Goal: Task Accomplishment & Management: Use online tool/utility

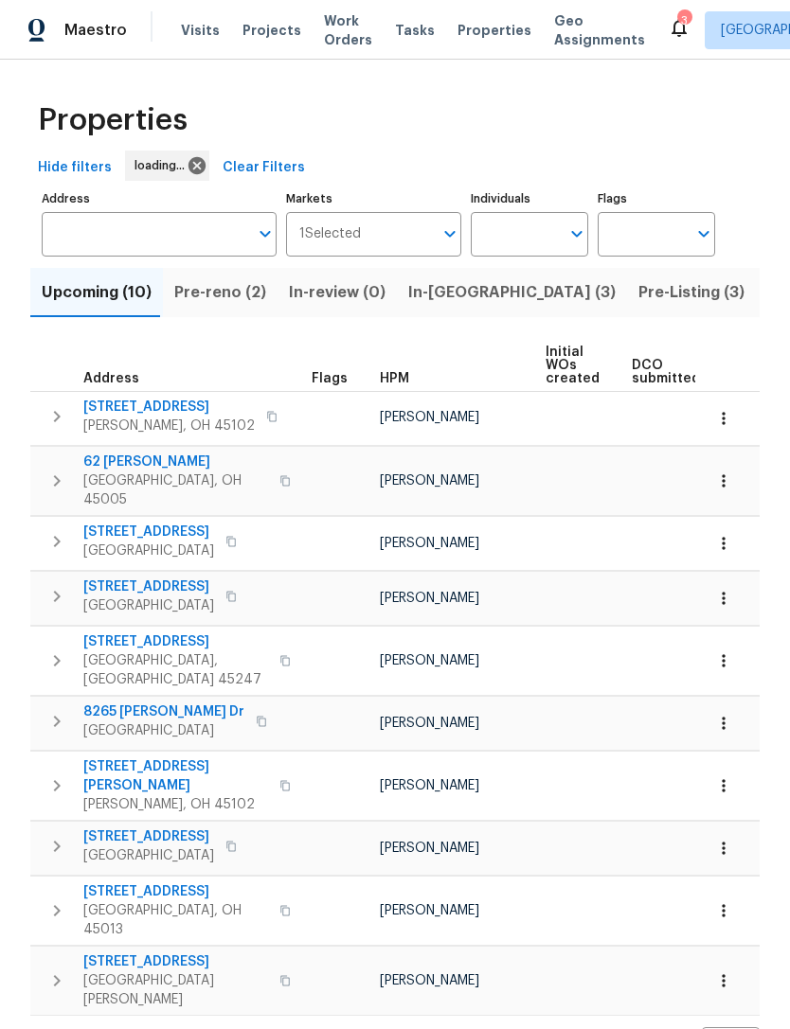
click at [275, 39] on span "Projects" at bounding box center [271, 30] width 59 height 19
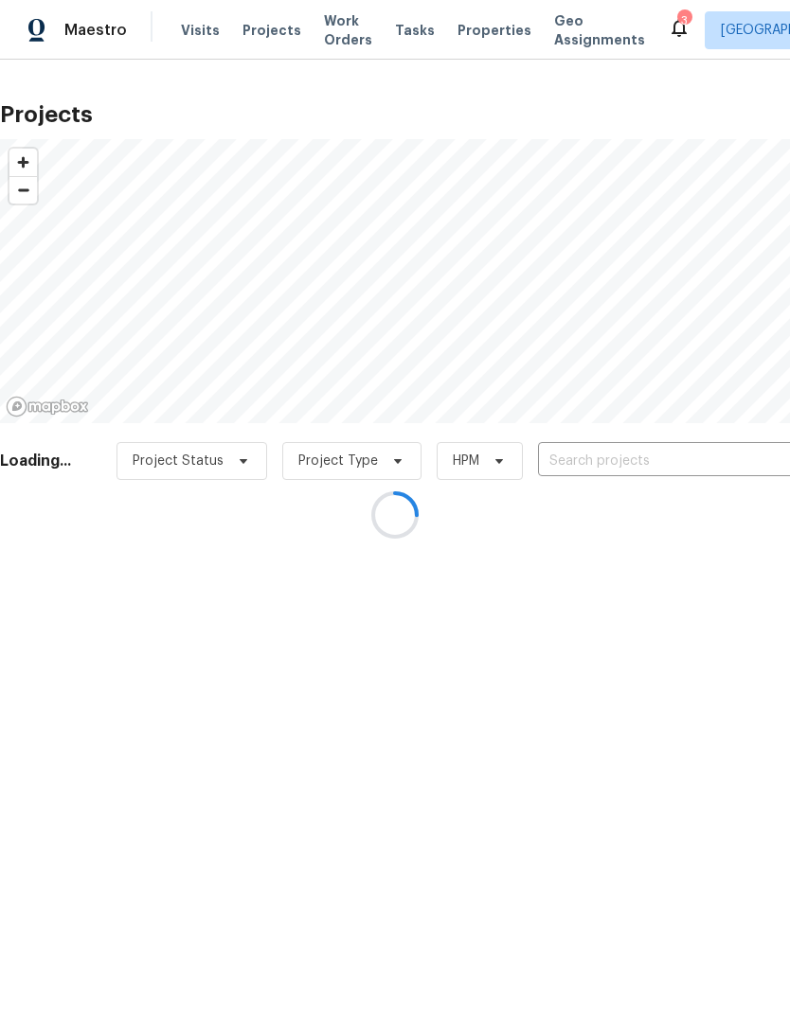
click at [639, 460] on div at bounding box center [395, 514] width 790 height 1029
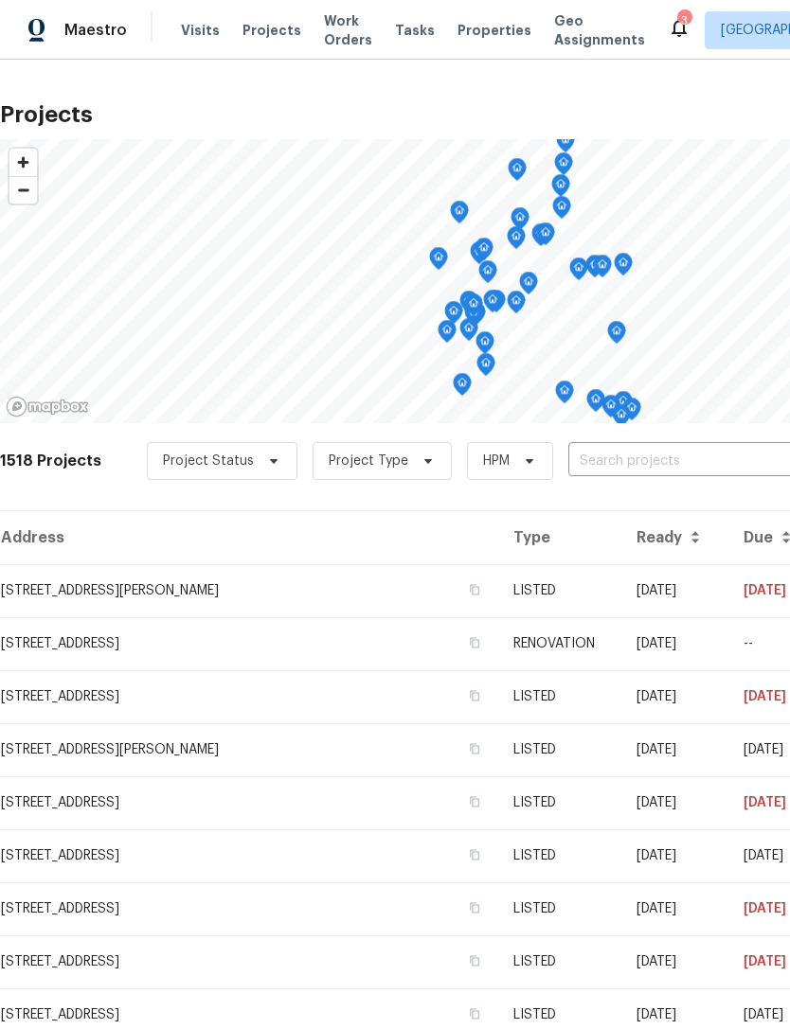
click at [668, 471] on input "text" at bounding box center [676, 461] width 217 height 29
type input "chase"
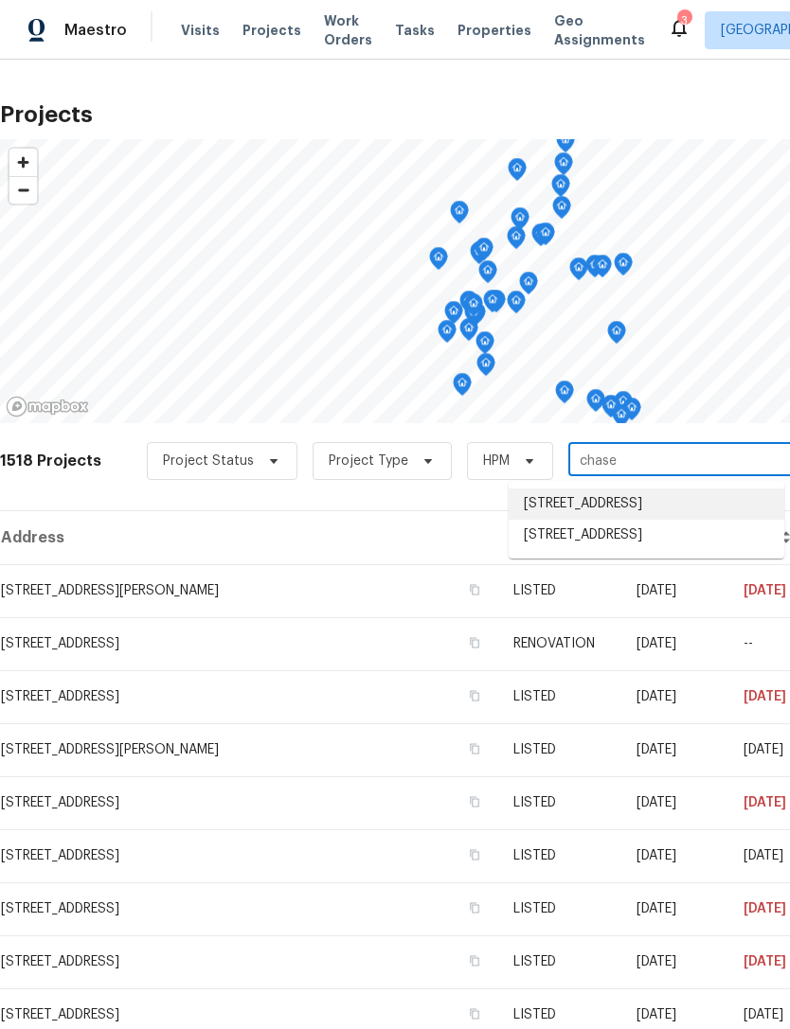
click at [682, 514] on li "[STREET_ADDRESS]" at bounding box center [645, 503] width 275 height 31
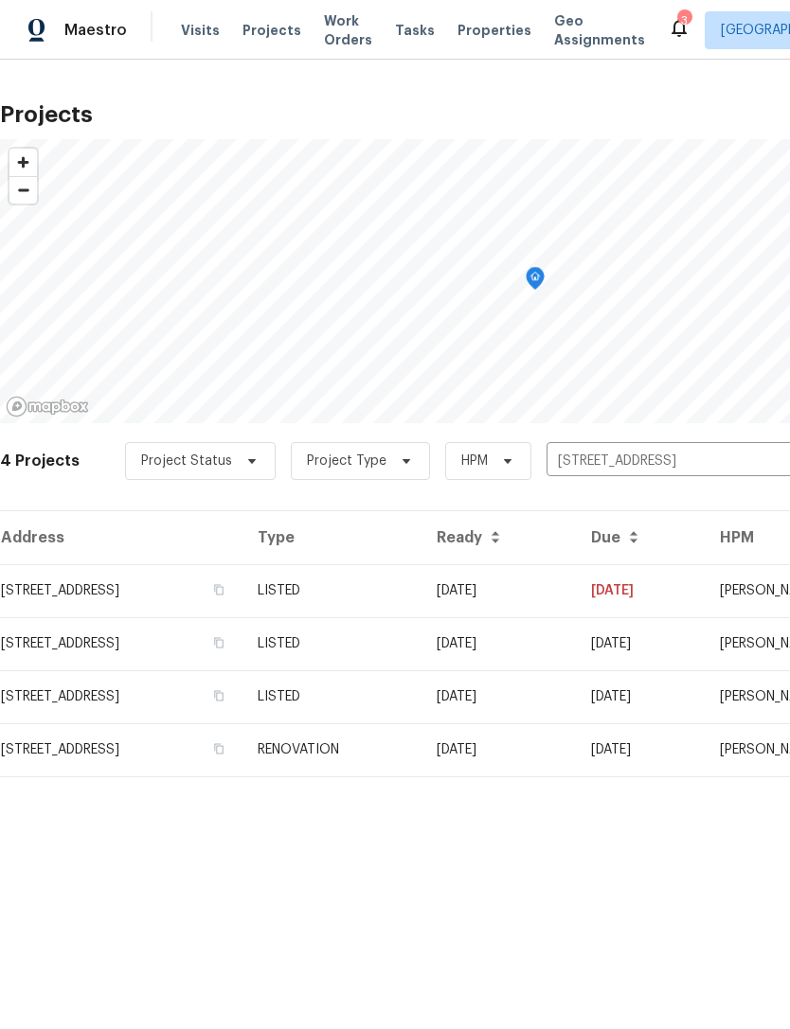
click at [222, 593] on td "[STREET_ADDRESS]" at bounding box center [121, 590] width 242 height 53
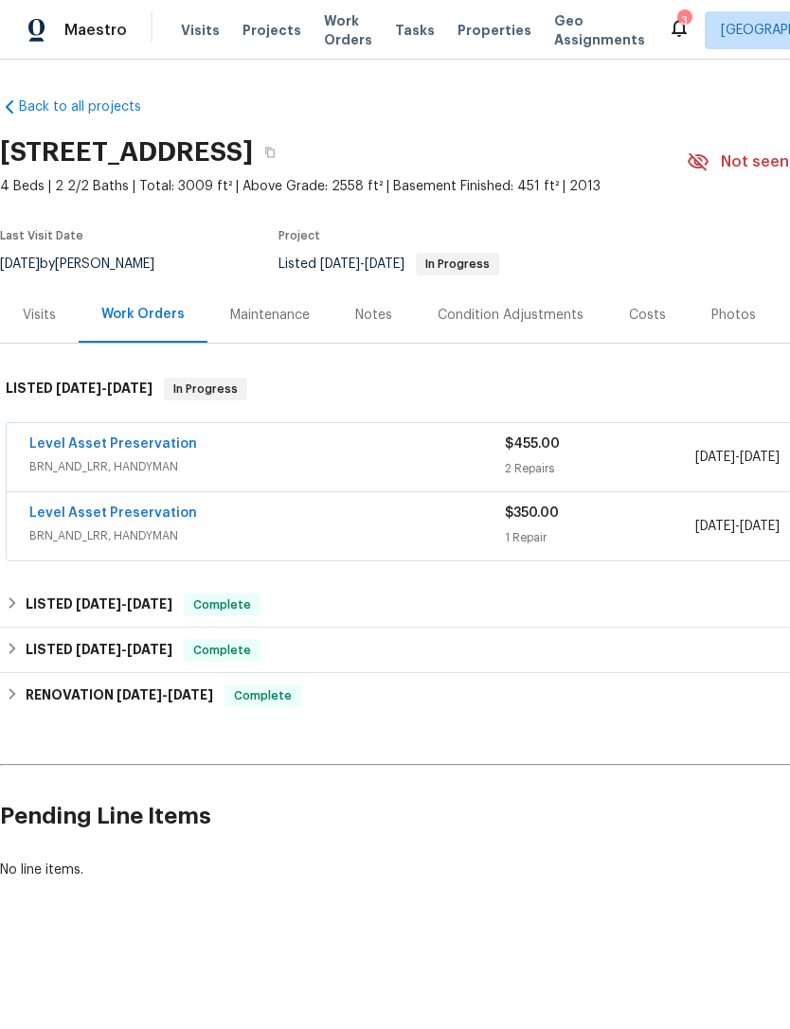
click at [156, 438] on link "Level Asset Preservation" at bounding box center [113, 443] width 168 height 13
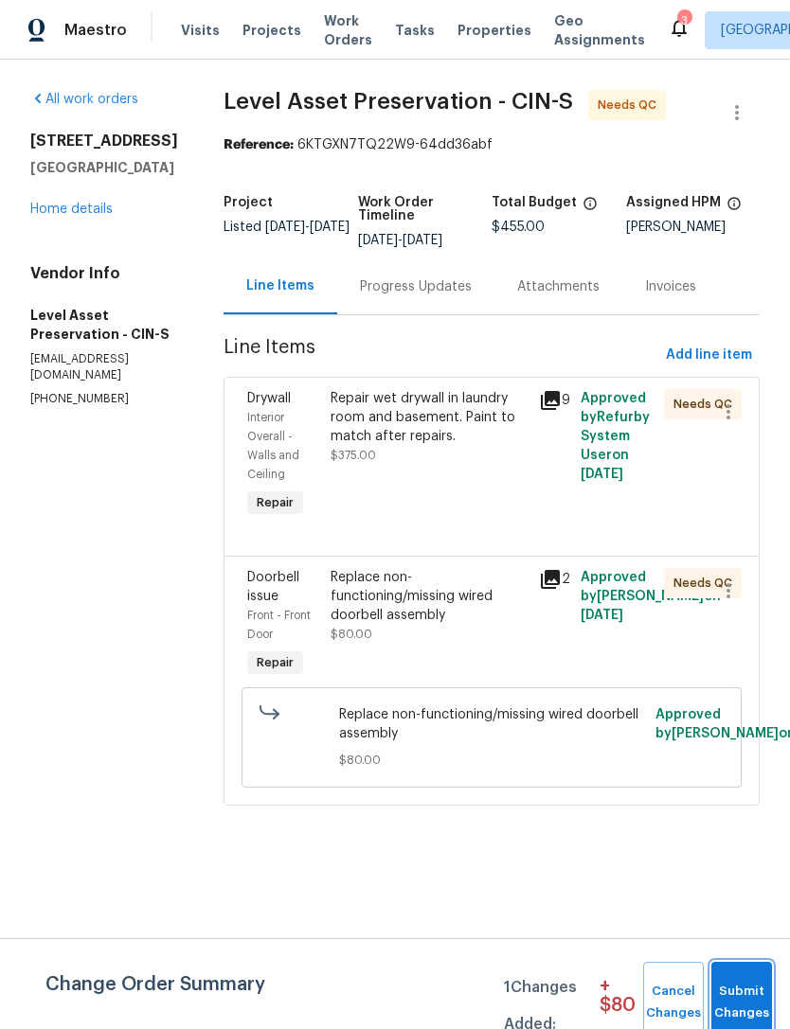
click at [737, 990] on span "Submit Changes" at bounding box center [741, 1003] width 42 height 44
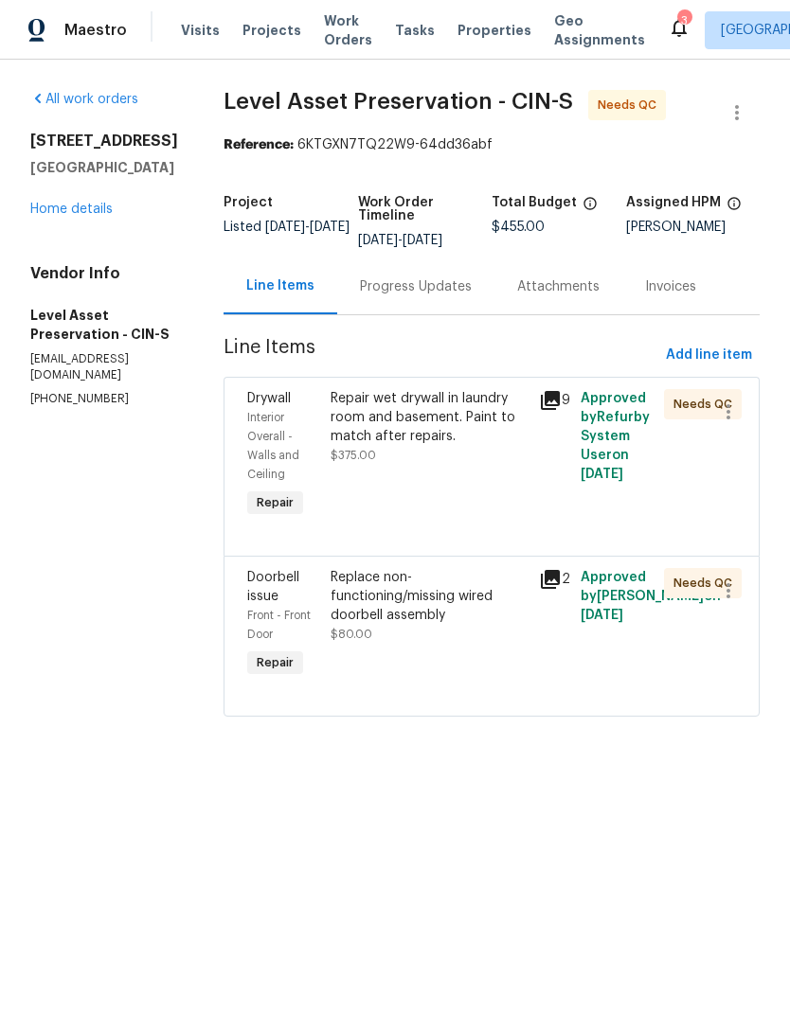
click at [471, 465] on div "Repair wet drywall in laundry room and basement. Paint to match after repairs. …" at bounding box center [428, 427] width 197 height 76
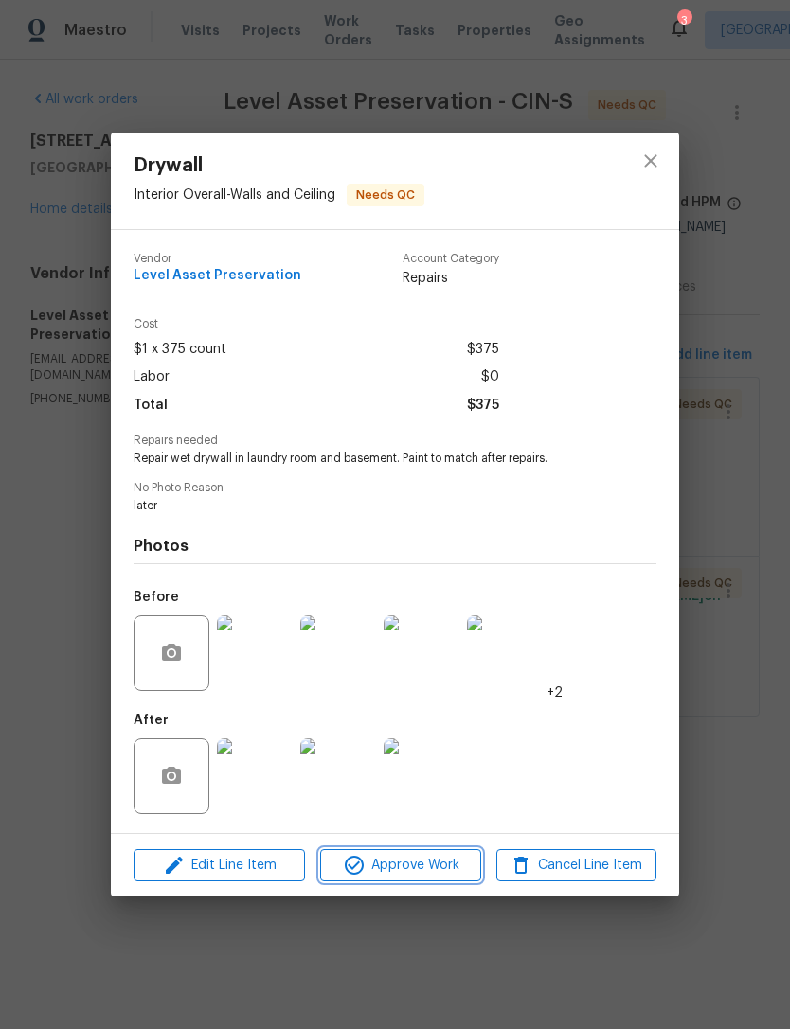
click at [409, 866] on span "Approve Work" at bounding box center [400, 866] width 149 height 24
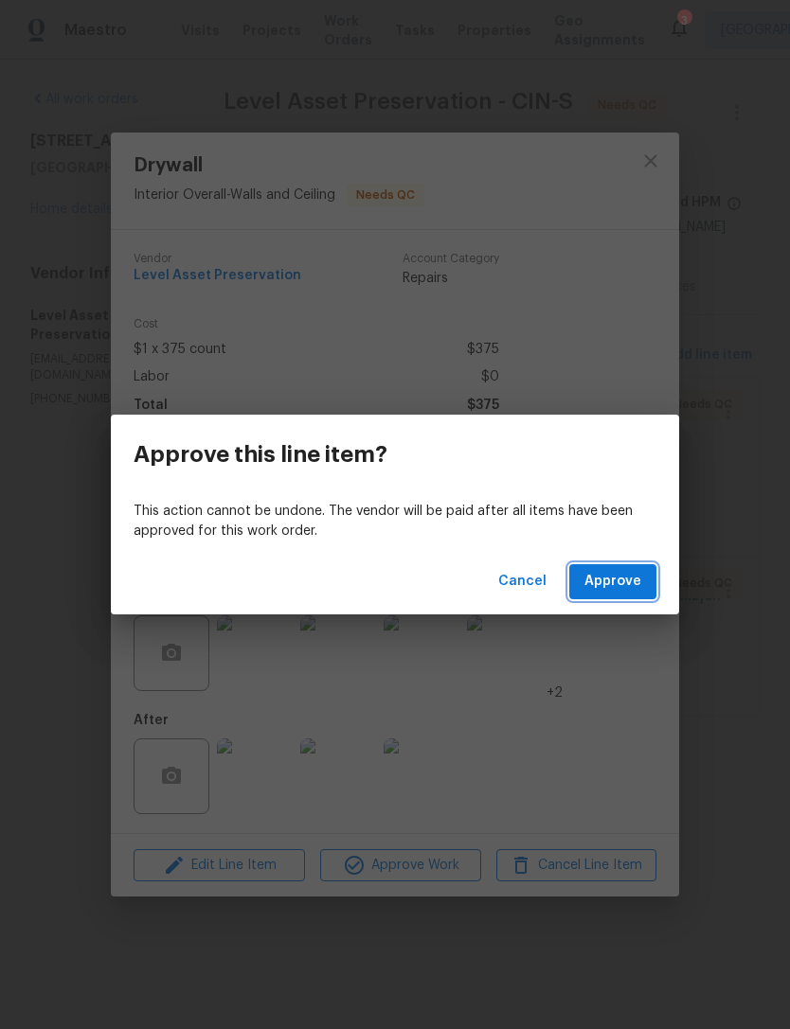
click at [622, 584] on span "Approve" at bounding box center [612, 582] width 57 height 24
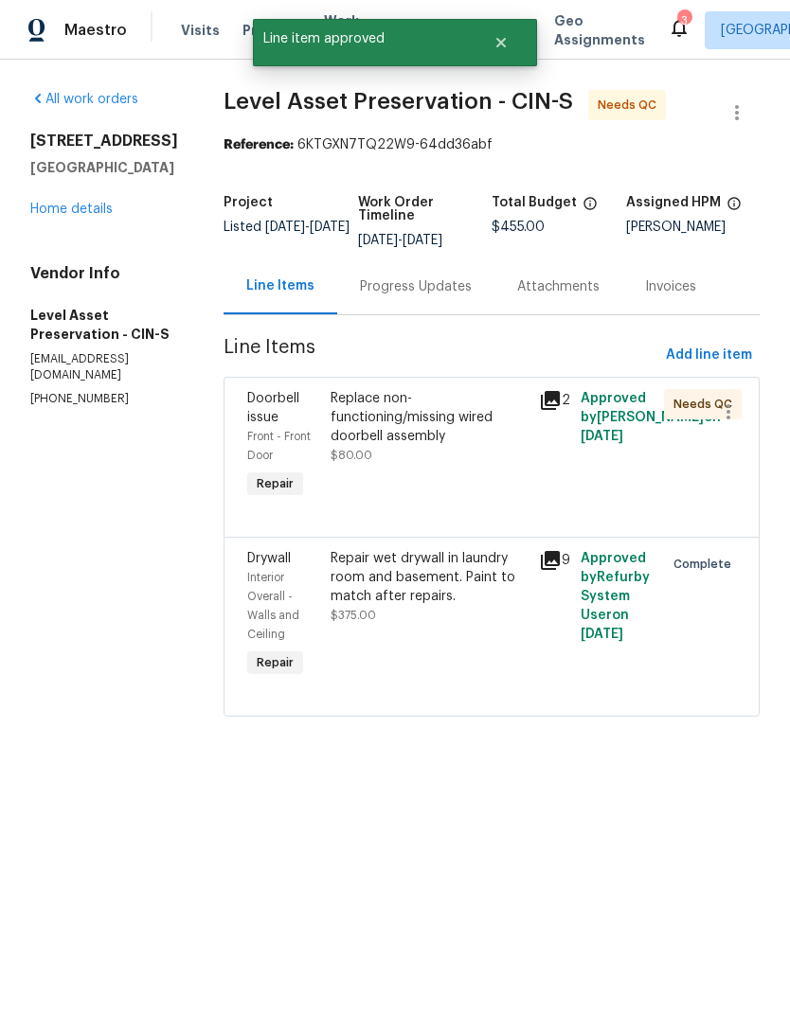
click at [500, 508] on div "Replace non-functioning/missing wired doorbell assembly $80.00" at bounding box center [429, 445] width 208 height 125
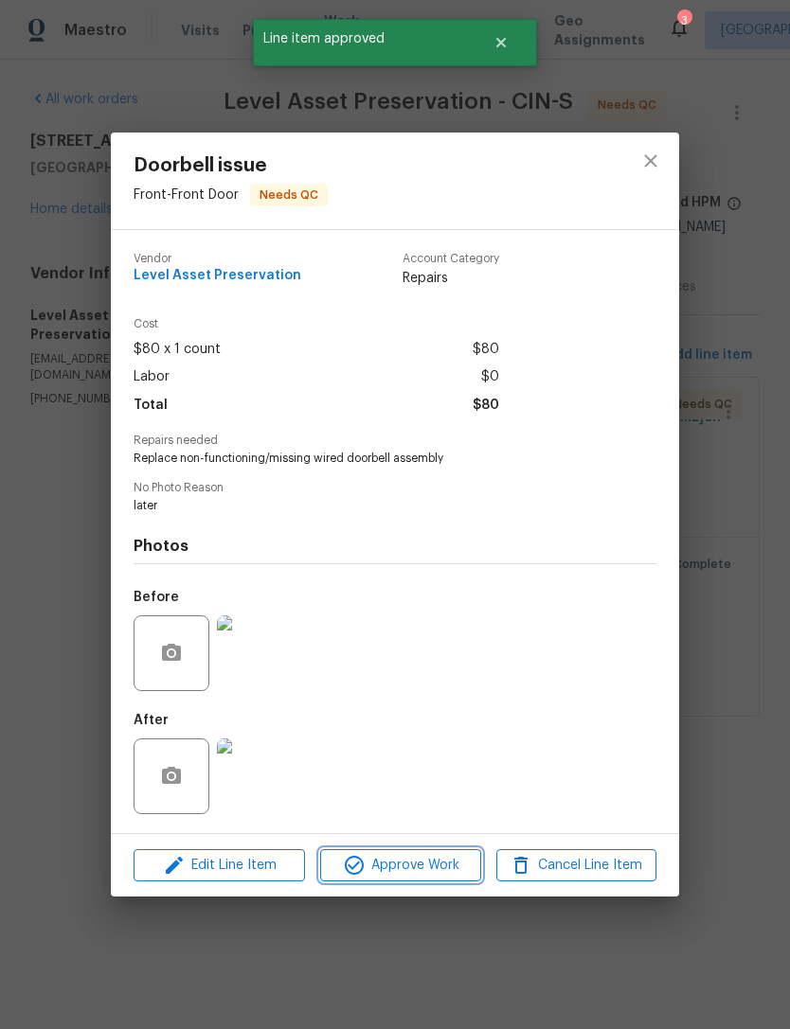
click at [419, 872] on span "Approve Work" at bounding box center [400, 866] width 149 height 24
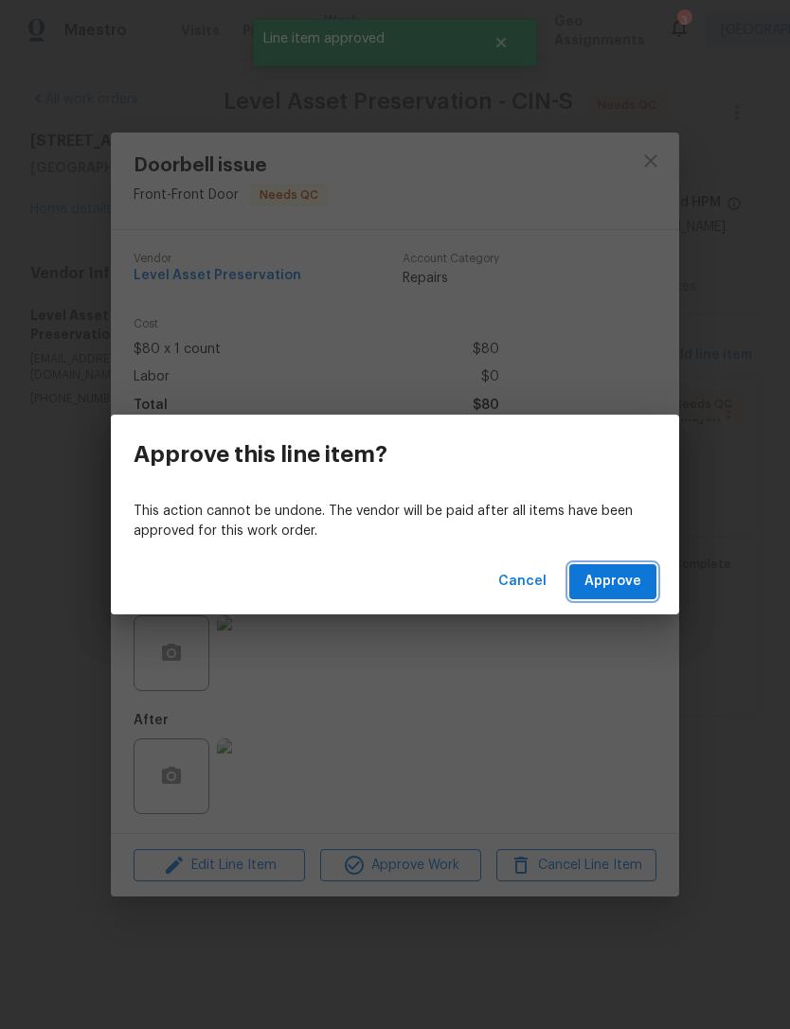
click at [623, 586] on span "Approve" at bounding box center [612, 582] width 57 height 24
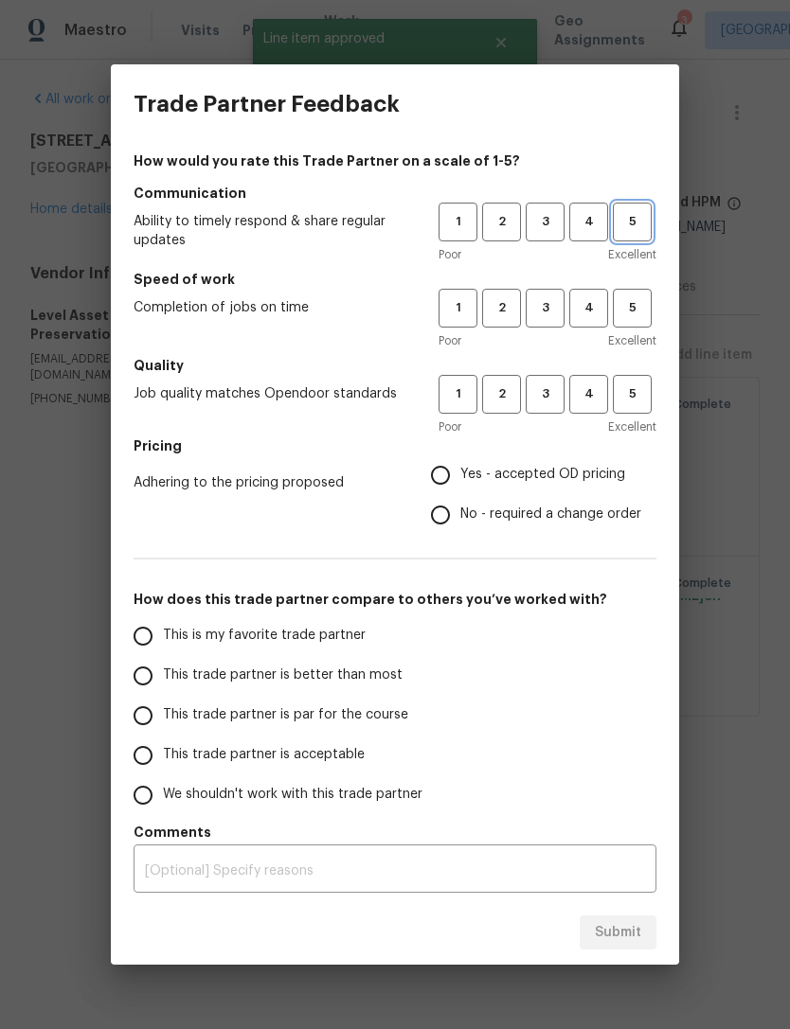
click at [631, 204] on button "5" at bounding box center [632, 222] width 39 height 39
click at [631, 291] on button "5" at bounding box center [632, 308] width 39 height 39
click at [630, 403] on span "5" at bounding box center [631, 394] width 35 height 22
click at [437, 477] on input "Yes - accepted OD pricing" at bounding box center [440, 475] width 40 height 40
radio input "true"
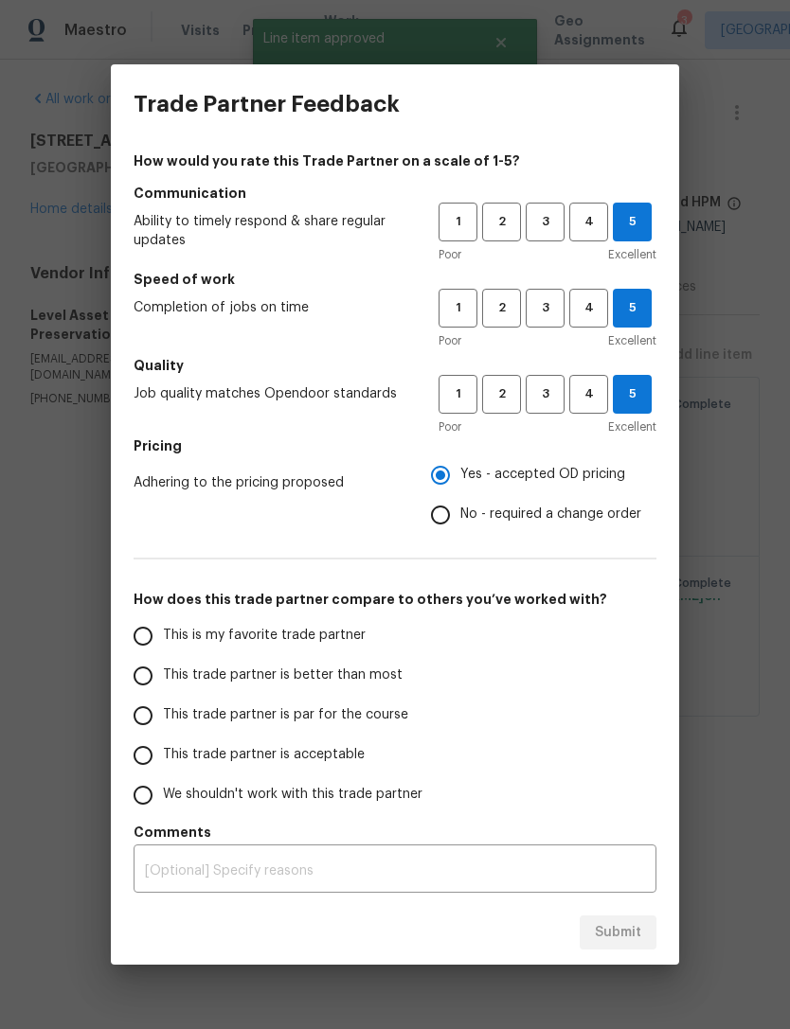
click at [162, 631] on input "This is my favorite trade partner" at bounding box center [143, 636] width 40 height 40
click at [603, 929] on span "Submit" at bounding box center [618, 933] width 46 height 24
radio input "true"
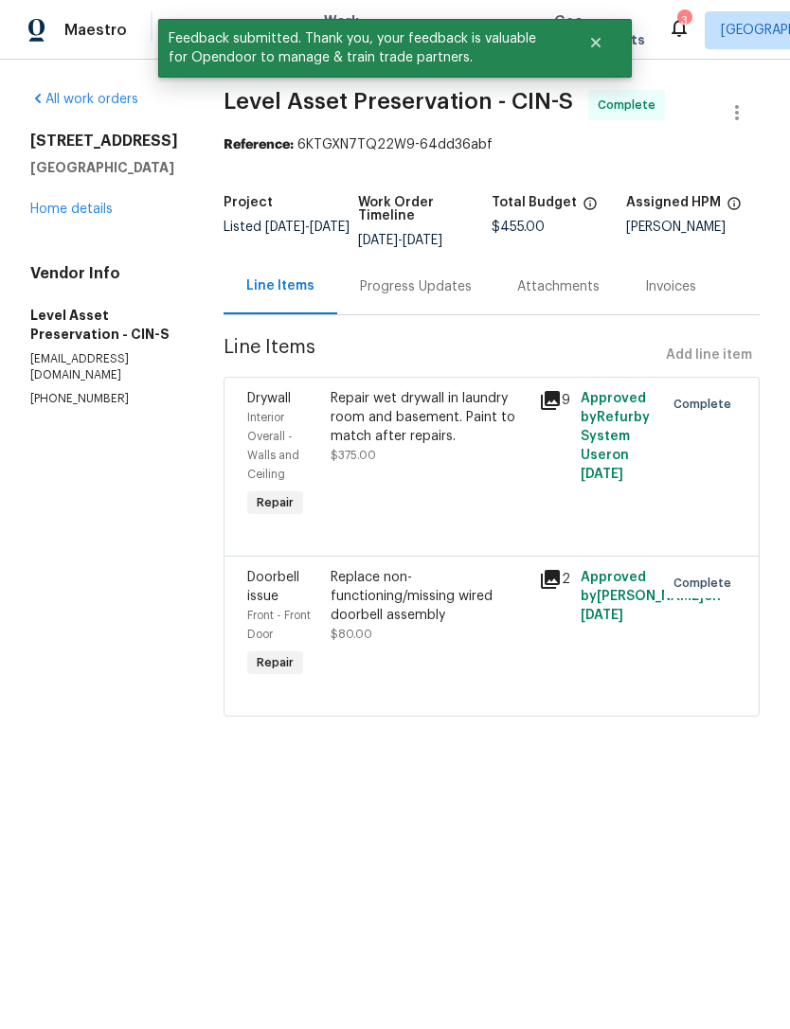
click at [178, 292] on div "Vendor Info Level Asset Preservation - CIN-S [EMAIL_ADDRESS][DOMAIN_NAME] [PHON…" at bounding box center [104, 335] width 148 height 143
click at [599, 42] on icon "Close" at bounding box center [595, 42] width 15 height 15
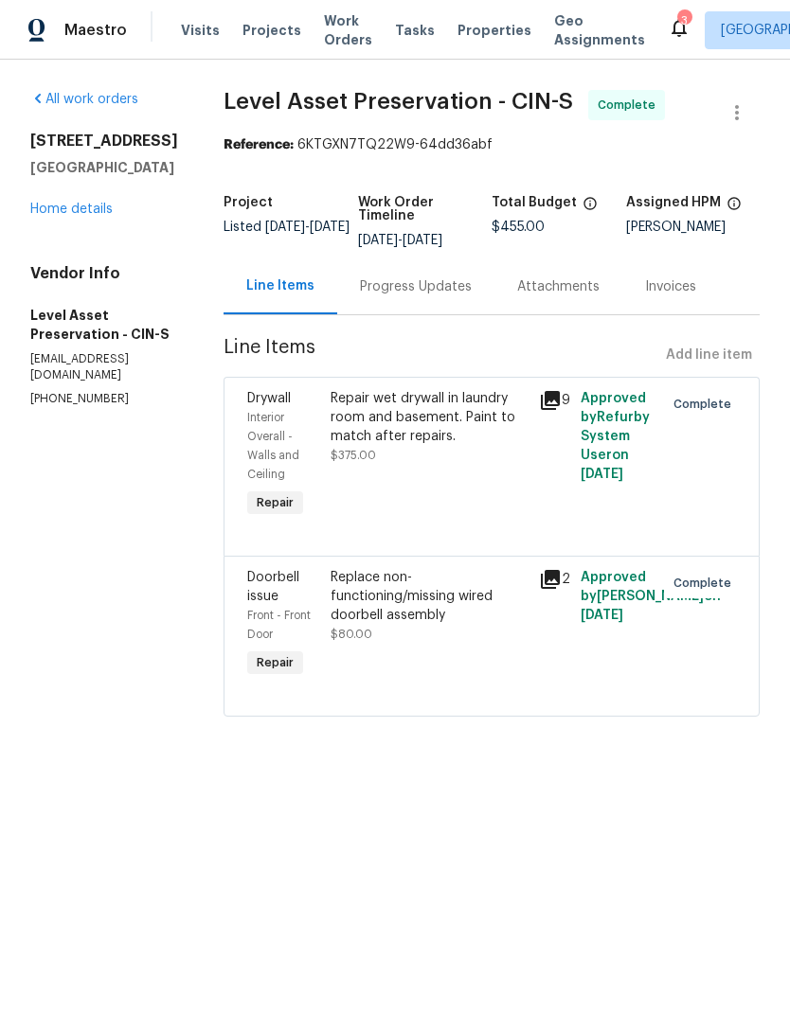
click at [244, 33] on span "Projects" at bounding box center [271, 30] width 59 height 19
